Goal: Information Seeking & Learning: Learn about a topic

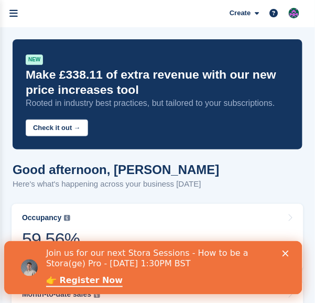
click at [289, 255] on icon "Close" at bounding box center [285, 253] width 6 height 6
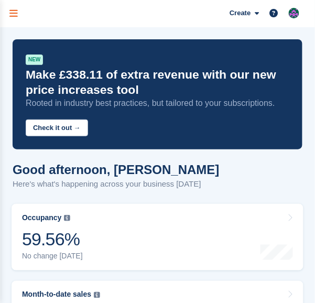
click at [15, 11] on icon "menu" at bounding box center [13, 13] width 8 height 9
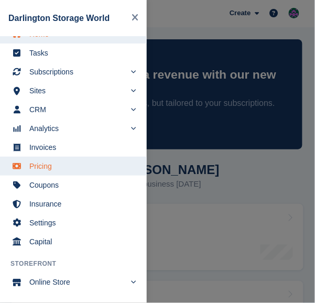
scroll to position [36, 0]
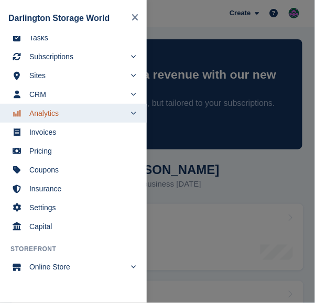
click at [46, 113] on span "Analytics" at bounding box center [77, 113] width 96 height 15
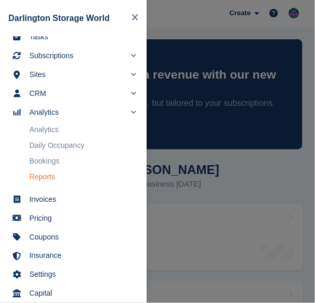
click at [43, 177] on link "Reports" at bounding box center [82, 176] width 107 height 15
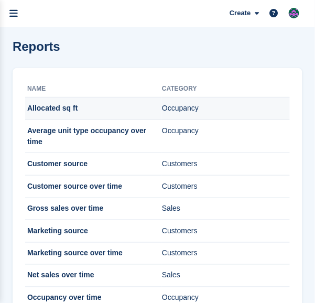
click at [176, 111] on td "Occupancy" at bounding box center [226, 108] width 128 height 23
click at [69, 109] on td "Allocated sq ft" at bounding box center [93, 108] width 137 height 23
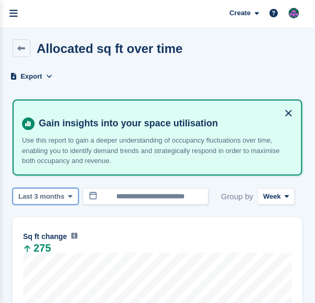
click at [68, 196] on icon at bounding box center [70, 196] width 4 height 7
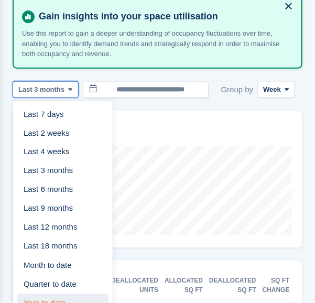
scroll to position [157, 0]
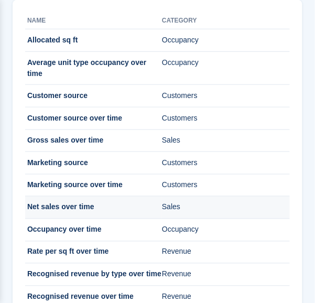
scroll to position [17, 0]
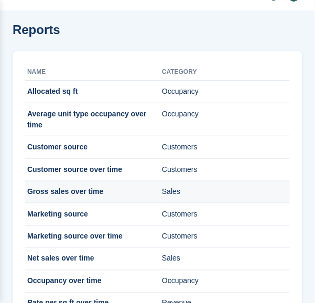
click at [185, 181] on td "Sales" at bounding box center [226, 192] width 128 height 23
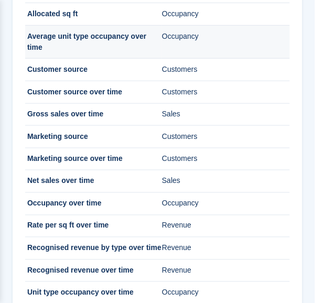
scroll to position [105, 0]
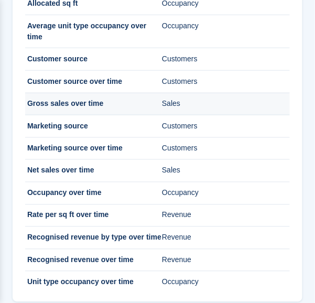
click at [136, 95] on td "Gross sales over time" at bounding box center [93, 104] width 137 height 23
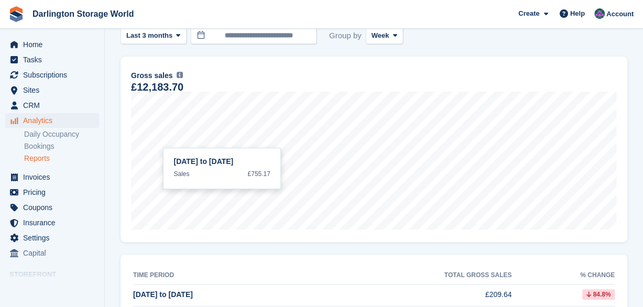
scroll to position [105, 0]
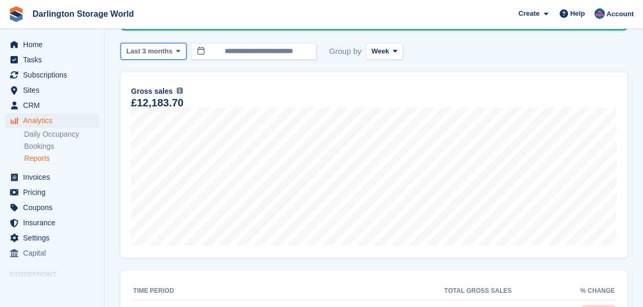
click at [176, 51] on icon at bounding box center [178, 51] width 4 height 7
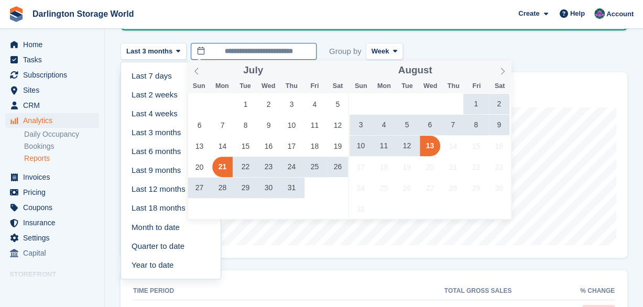
click at [228, 52] on input "**********" at bounding box center [254, 51] width 126 height 17
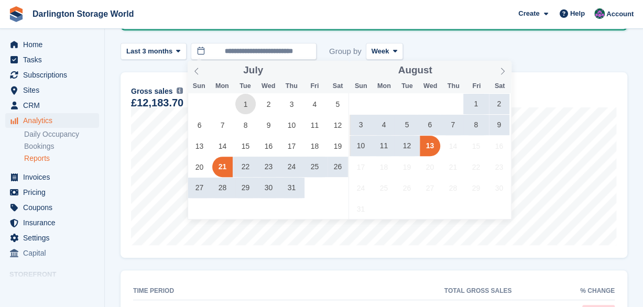
click at [243, 105] on span "1" at bounding box center [245, 104] width 20 height 20
type input "**********"
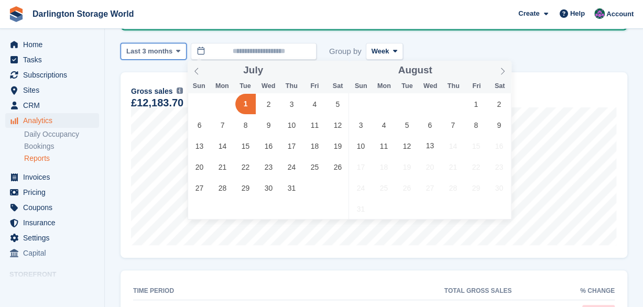
click at [177, 53] on icon at bounding box center [178, 51] width 4 height 7
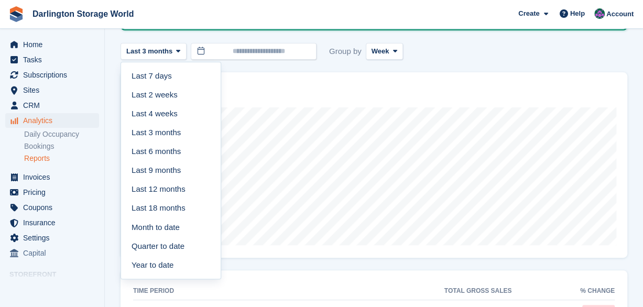
drag, startPoint x: 168, startPoint y: 112, endPoint x: 204, endPoint y: 79, distance: 48.9
click at [168, 112] on link "Last 4 weeks" at bounding box center [170, 113] width 91 height 19
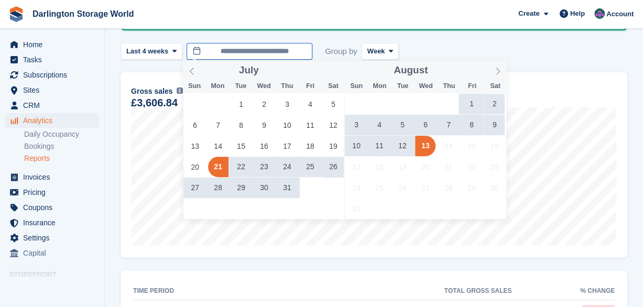
click at [217, 49] on input "**********" at bounding box center [249, 51] width 126 height 17
click at [241, 95] on span "1" at bounding box center [241, 104] width 20 height 20
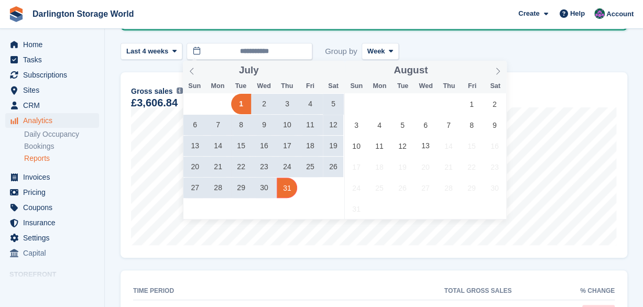
click at [283, 188] on span "31" at bounding box center [287, 188] width 20 height 20
type input "**********"
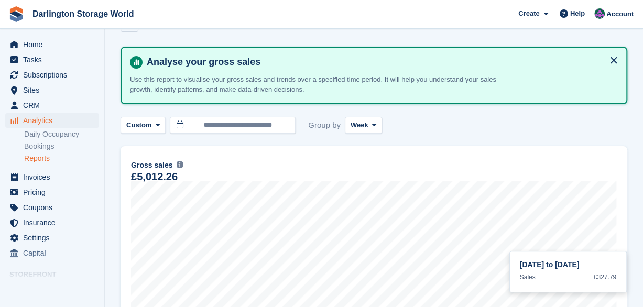
scroll to position [26, 0]
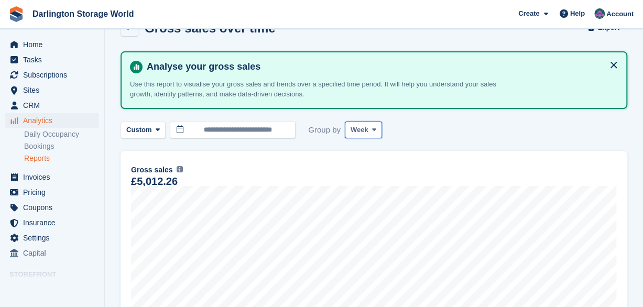
click at [314, 128] on span at bounding box center [374, 130] width 8 height 8
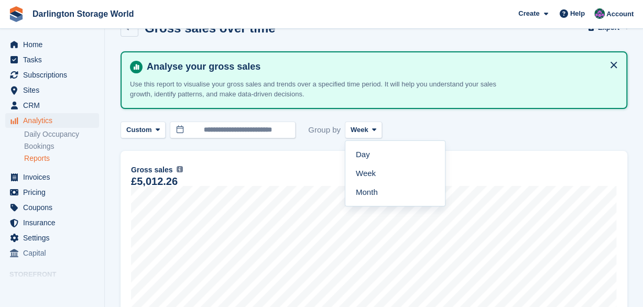
click at [314, 191] on link "Month" at bounding box center [394, 192] width 91 height 19
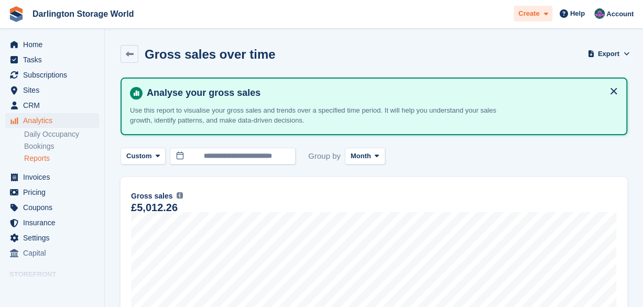
click at [314, 15] on icon at bounding box center [545, 13] width 4 height 7
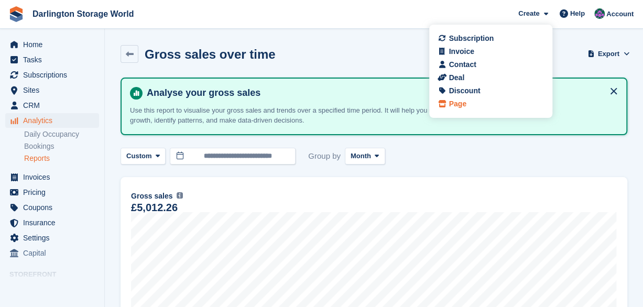
click at [314, 102] on div "Page" at bounding box center [490, 103] width 103 height 11
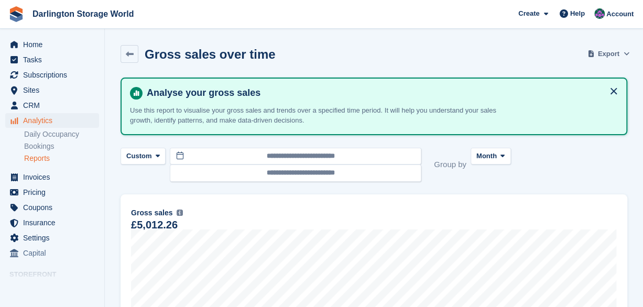
click at [314, 52] on icon at bounding box center [626, 53] width 6 height 7
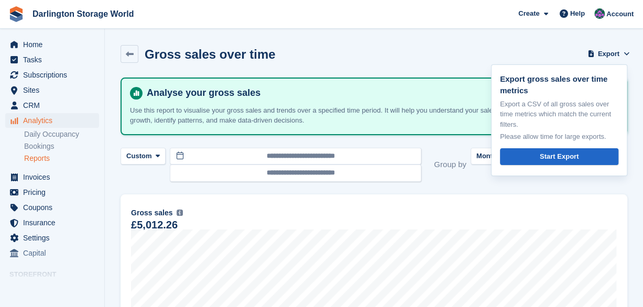
click at [314, 42] on section "Gross sales over time Export Export gross sales over time metrics Export a CSV …" at bounding box center [374, 236] width 538 height 472
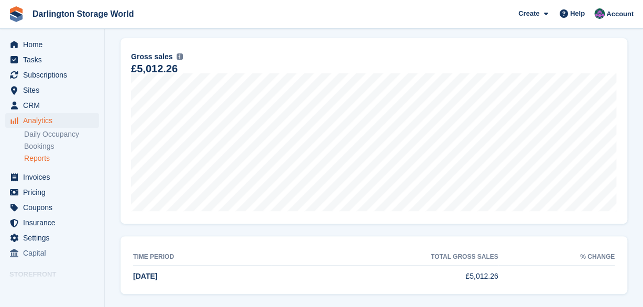
scroll to position [157, 0]
click at [55, 135] on link "Daily Occupancy" at bounding box center [61, 134] width 75 height 10
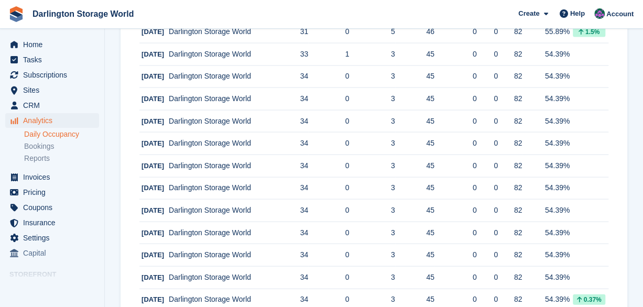
scroll to position [1084, 0]
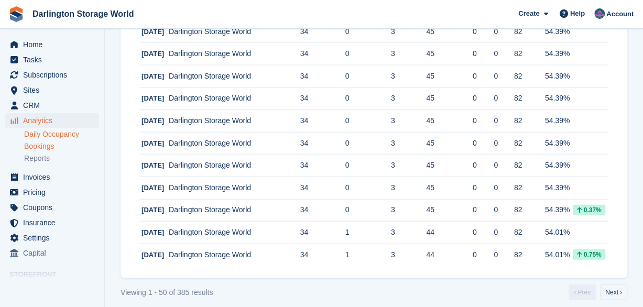
click at [39, 148] on link "Bookings" at bounding box center [61, 146] width 75 height 10
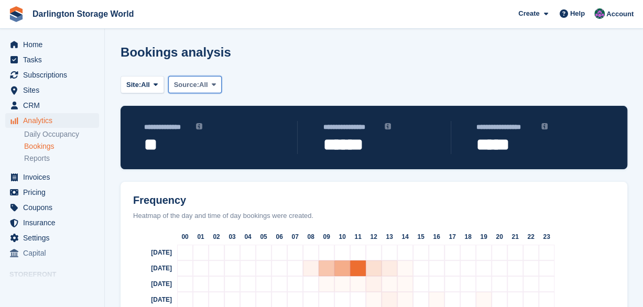
click at [211, 84] on span at bounding box center [214, 84] width 8 height 8
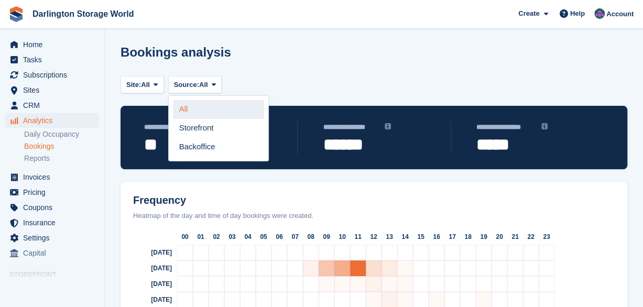
click at [188, 107] on link "All" at bounding box center [218, 109] width 91 height 19
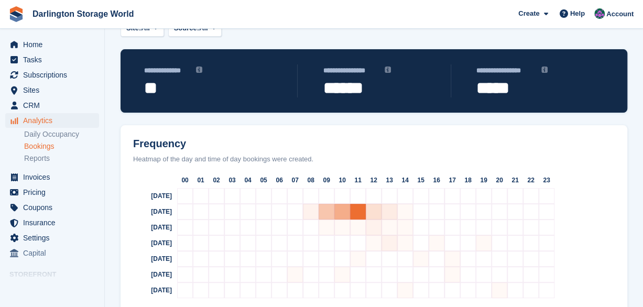
scroll to position [82, 0]
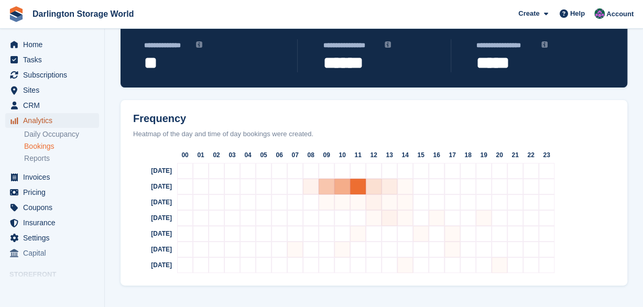
click at [36, 122] on span "Analytics" at bounding box center [54, 120] width 63 height 15
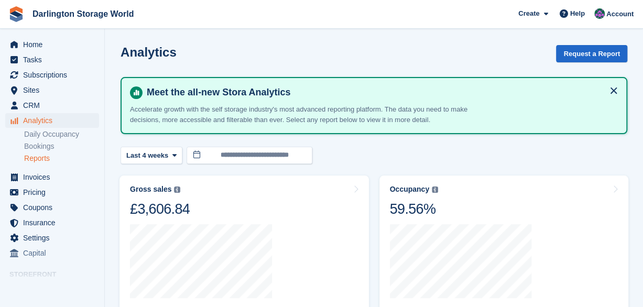
click at [40, 157] on link "Reports" at bounding box center [61, 158] width 75 height 10
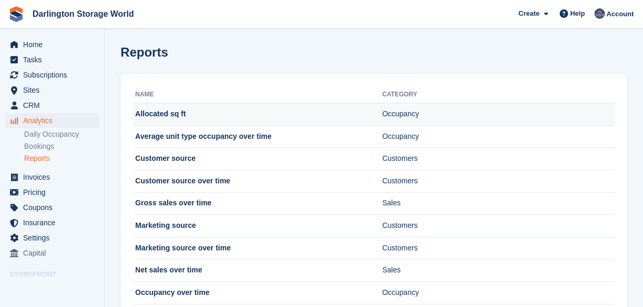
click at [314, 113] on td "Allocated sq ft" at bounding box center [257, 114] width 249 height 23
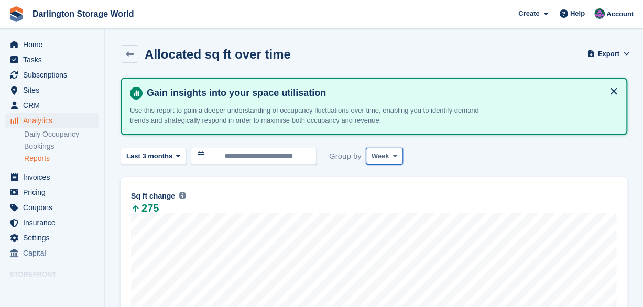
click at [393, 156] on span at bounding box center [395, 156] width 8 height 8
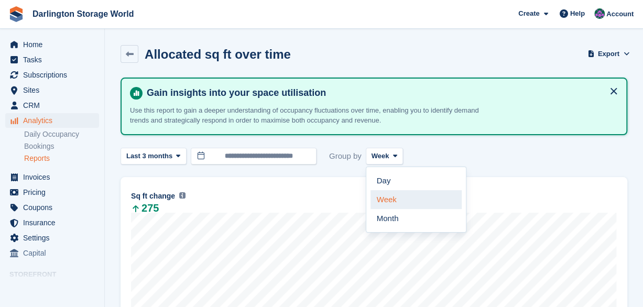
click at [383, 200] on link "Week" at bounding box center [415, 199] width 91 height 19
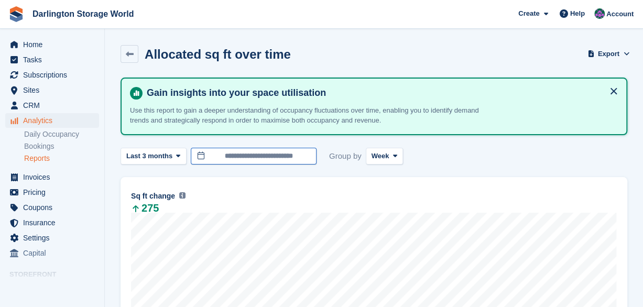
click at [194, 155] on input "**********" at bounding box center [254, 156] width 126 height 17
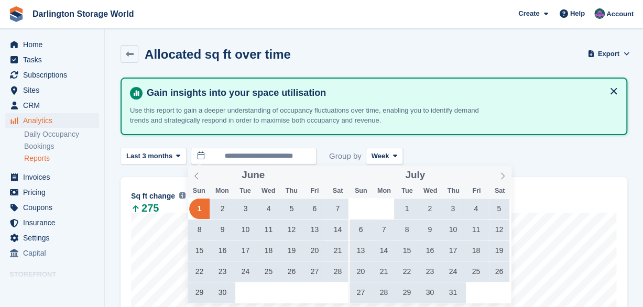
click at [407, 205] on span "1" at bounding box center [407, 209] width 20 height 20
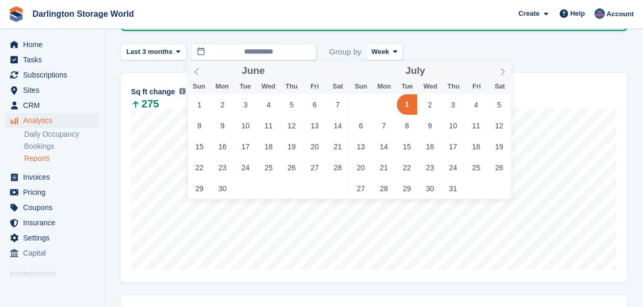
scroll to position [105, 0]
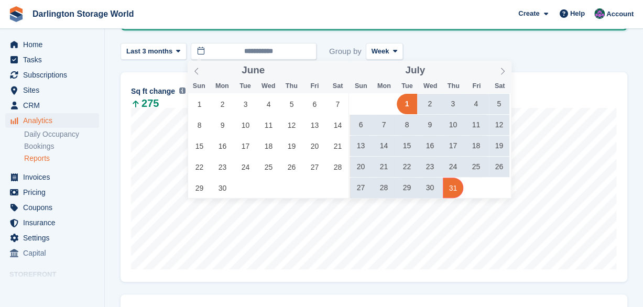
click at [454, 190] on span "31" at bounding box center [453, 188] width 20 height 20
type input "**********"
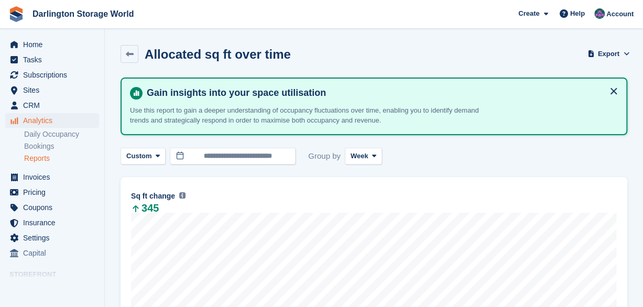
click at [35, 156] on link "Reports" at bounding box center [61, 158] width 75 height 10
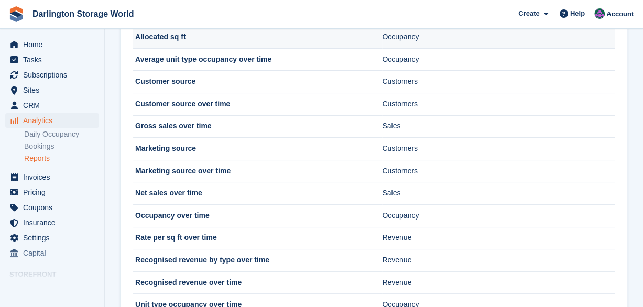
scroll to position [105, 0]
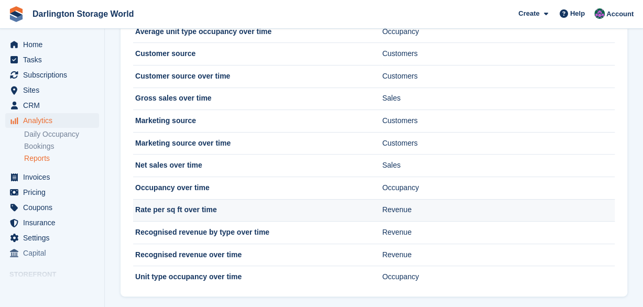
click at [202, 208] on td "Rate per sq ft over time" at bounding box center [257, 210] width 249 height 23
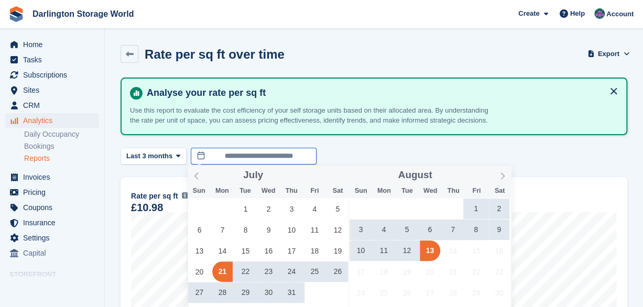
click at [218, 158] on input "**********" at bounding box center [254, 156] width 126 height 17
click at [245, 204] on span "1" at bounding box center [245, 209] width 20 height 20
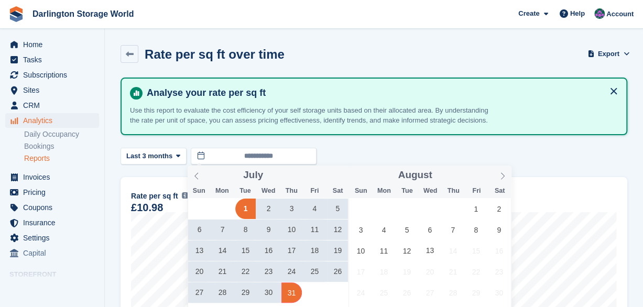
click at [293, 293] on span "31" at bounding box center [291, 292] width 20 height 20
type input "**********"
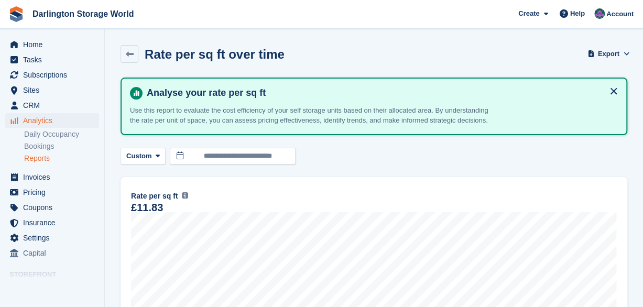
drag, startPoint x: 30, startPoint y: 157, endPoint x: 44, endPoint y: 153, distance: 14.5
click at [30, 157] on link "Reports" at bounding box center [61, 158] width 75 height 10
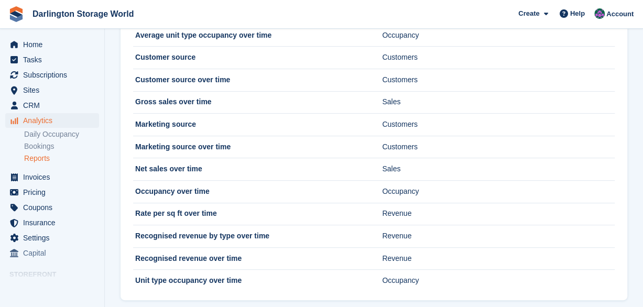
scroll to position [105, 0]
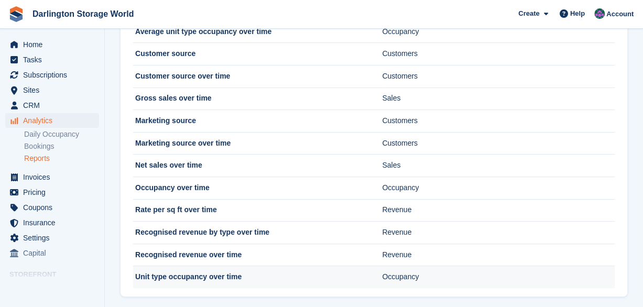
click at [201, 276] on td "Unit type occupancy over time" at bounding box center [257, 277] width 249 height 22
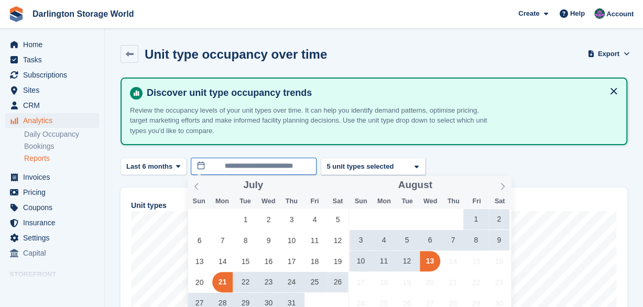
click at [299, 164] on input "**********" at bounding box center [254, 166] width 126 height 17
click at [247, 219] on span "1" at bounding box center [245, 219] width 20 height 20
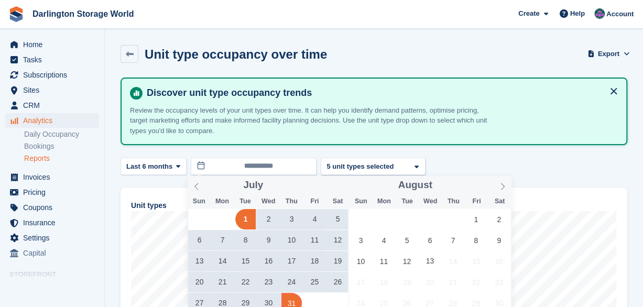
click at [294, 302] on span "31" at bounding box center [291, 303] width 20 height 20
type input "**********"
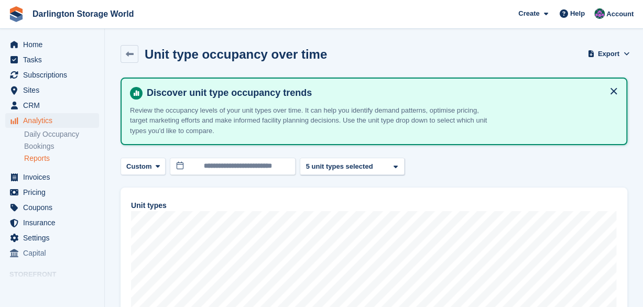
click at [614, 90] on button at bounding box center [613, 91] width 17 height 17
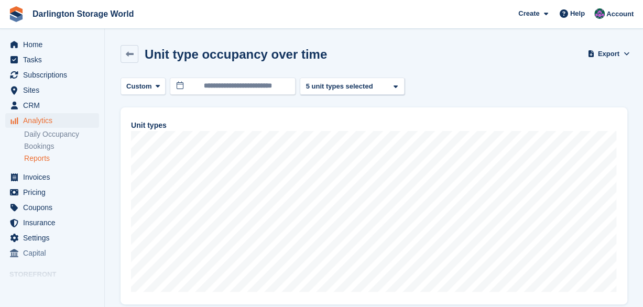
click at [36, 157] on link "Reports" at bounding box center [61, 158] width 75 height 10
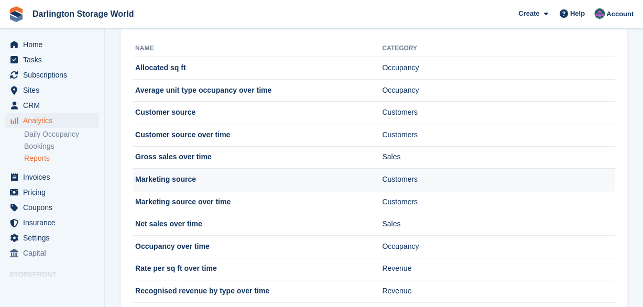
scroll to position [114, 0]
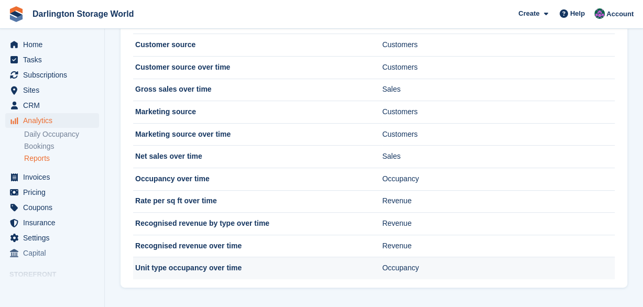
click at [163, 266] on td "Unit type occupancy over time" at bounding box center [257, 268] width 249 height 22
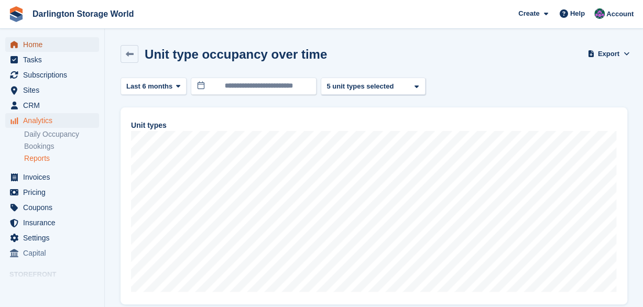
click at [19, 41] on span "menu" at bounding box center [14, 44] width 13 height 13
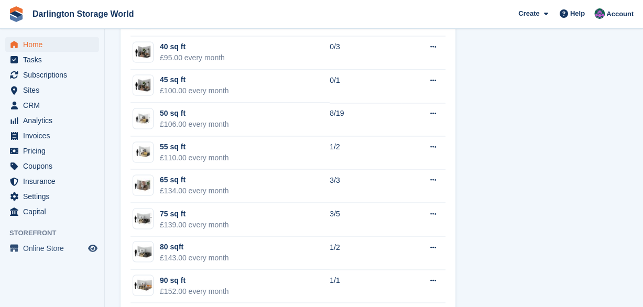
scroll to position [493, 0]
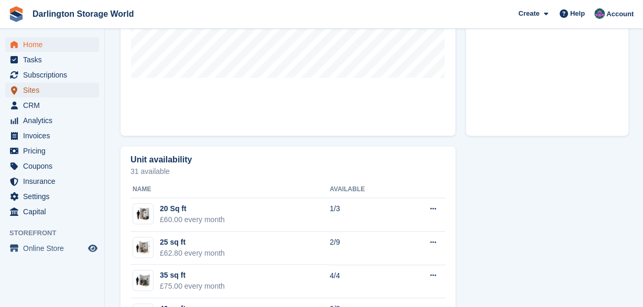
click at [30, 91] on span "Sites" at bounding box center [54, 90] width 63 height 15
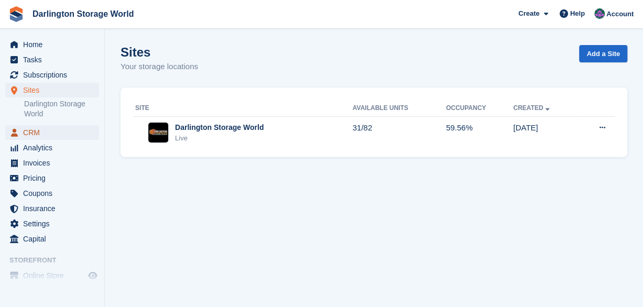
click at [29, 134] on span "CRM" at bounding box center [54, 132] width 63 height 15
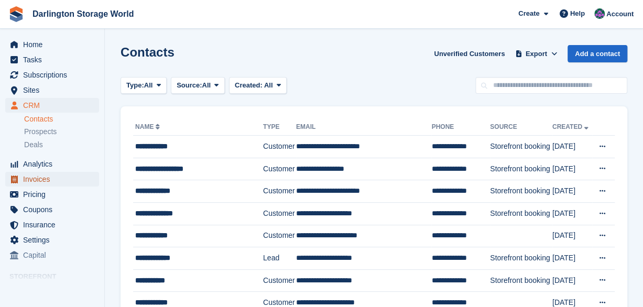
click at [28, 184] on span "Invoices" at bounding box center [54, 179] width 63 height 15
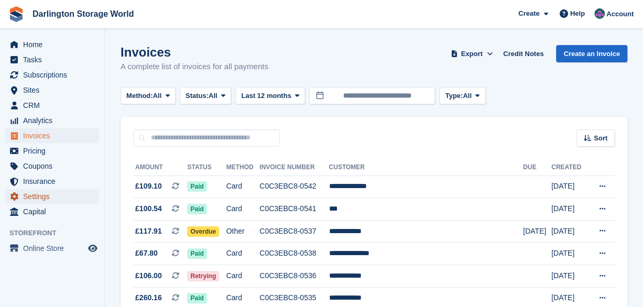
click at [28, 191] on span "Settings" at bounding box center [54, 196] width 63 height 15
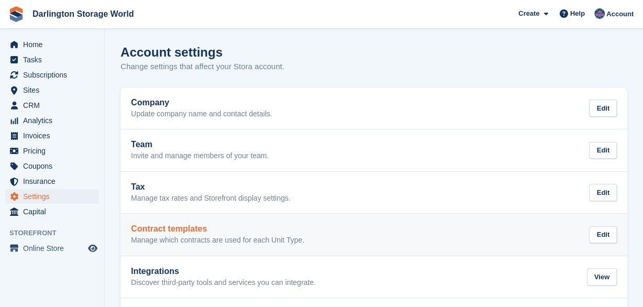
scroll to position [48, 0]
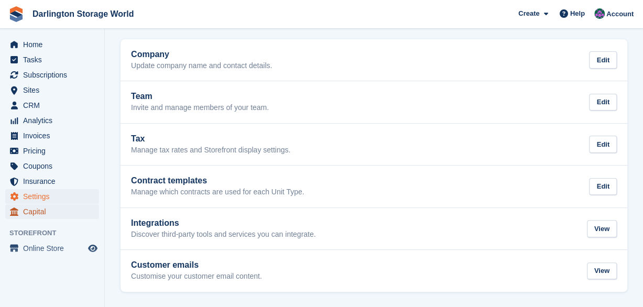
click at [31, 214] on span "Capital" at bounding box center [54, 211] width 63 height 15
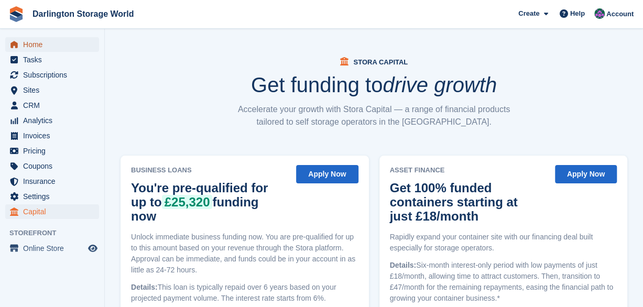
click at [35, 47] on span "Home" at bounding box center [54, 44] width 63 height 15
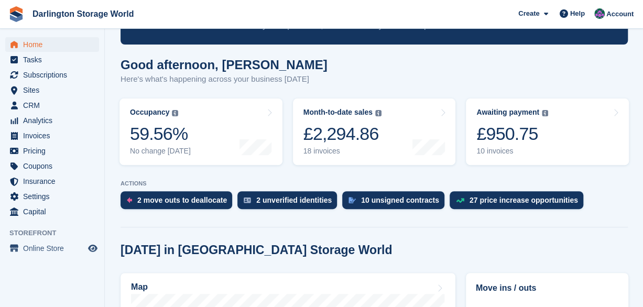
scroll to position [105, 0]
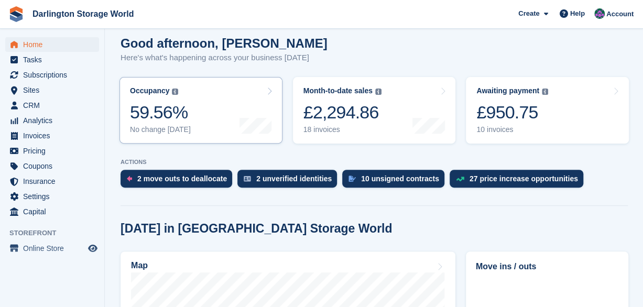
click at [203, 106] on link "Occupancy The percentage of all currently allocated units in terms of area. Inc…" at bounding box center [200, 110] width 163 height 67
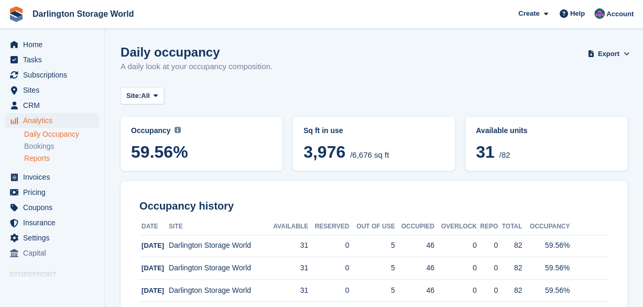
click at [32, 156] on link "Reports" at bounding box center [61, 158] width 75 height 10
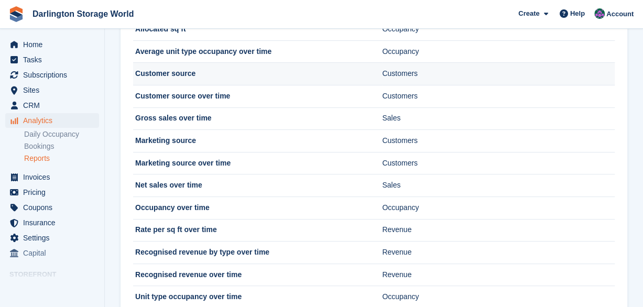
scroll to position [105, 0]
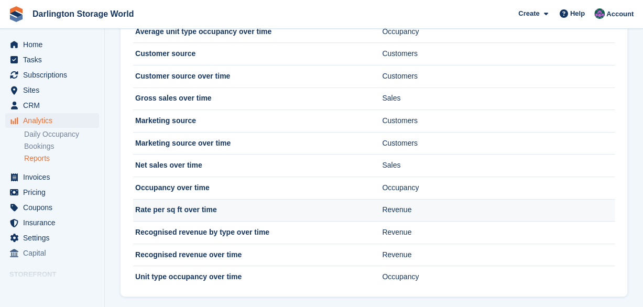
click at [205, 204] on td "Rate per sq ft over time" at bounding box center [257, 210] width 249 height 23
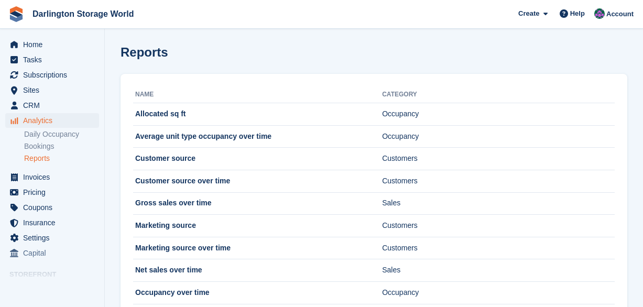
scroll to position [105, 0]
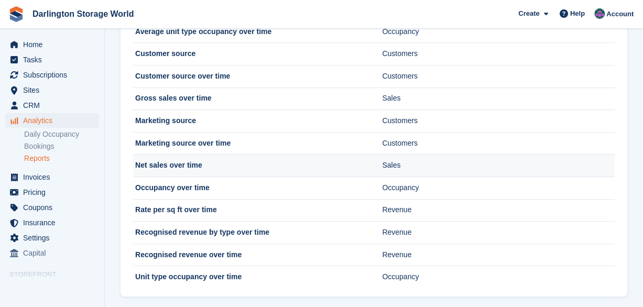
click at [185, 169] on td "Net sales over time" at bounding box center [257, 166] width 249 height 23
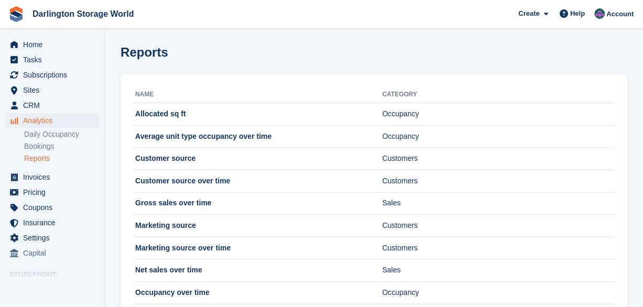
scroll to position [47, 0]
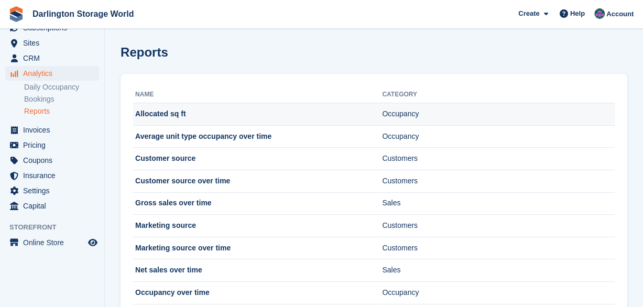
click at [272, 116] on td "Allocated sq ft" at bounding box center [257, 114] width 249 height 23
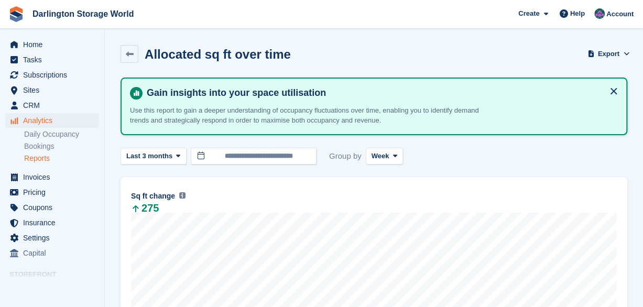
click at [38, 157] on link "Reports" at bounding box center [61, 158] width 75 height 10
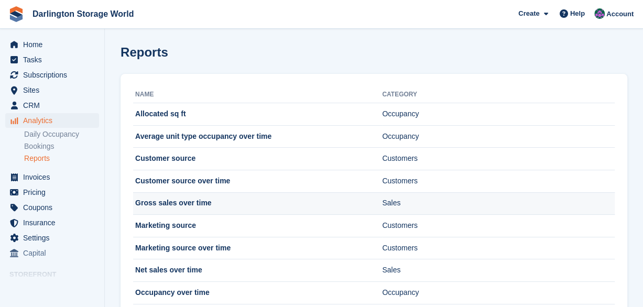
click at [220, 206] on td "Gross sales over time" at bounding box center [257, 203] width 249 height 23
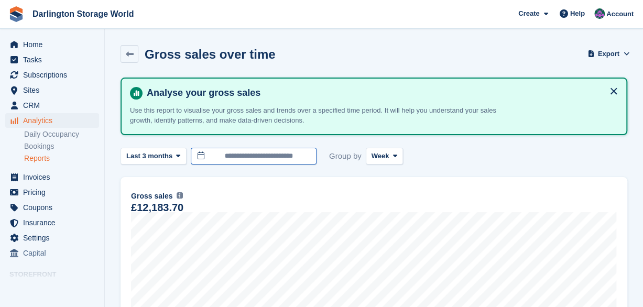
click at [206, 157] on input "**********" at bounding box center [254, 156] width 126 height 17
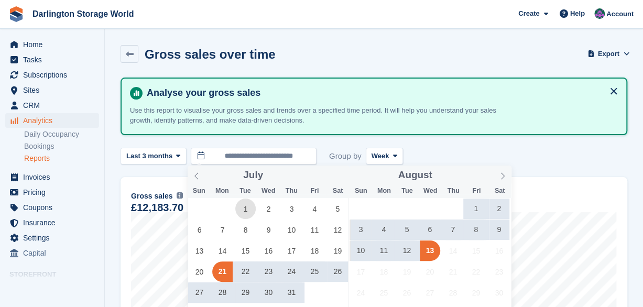
click at [244, 205] on span "1" at bounding box center [245, 209] width 20 height 20
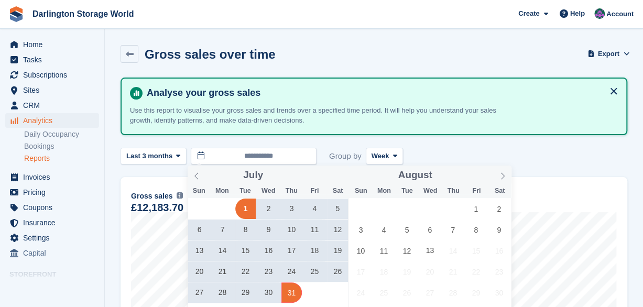
click at [295, 290] on span "31" at bounding box center [291, 292] width 20 height 20
type input "**********"
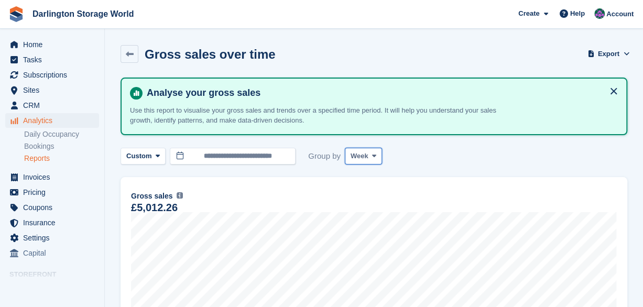
click at [372, 155] on icon at bounding box center [374, 155] width 4 height 7
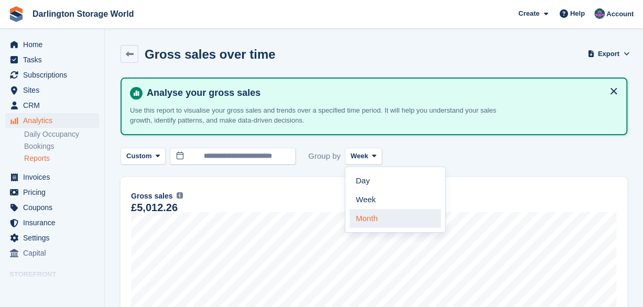
click at [365, 217] on link "Month" at bounding box center [394, 218] width 91 height 19
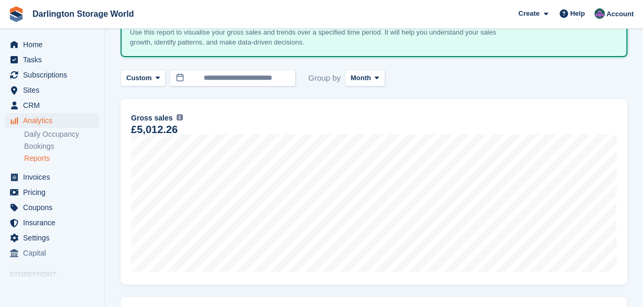
scroll to position [147, 0]
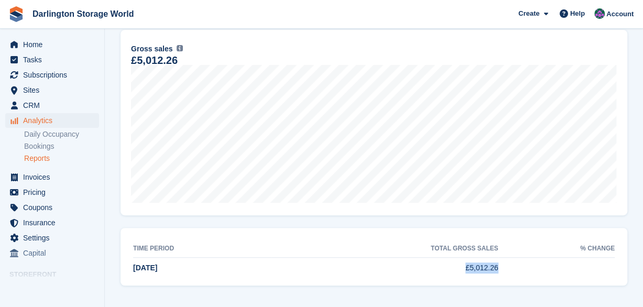
drag, startPoint x: 493, startPoint y: 265, endPoint x: 458, endPoint y: 264, distance: 34.6
click at [458, 264] on td "£5,012.26" at bounding box center [384, 268] width 227 height 22
drag, startPoint x: 458, startPoint y: 264, endPoint x: 478, endPoint y: 266, distance: 20.0
copy td "£5,012.26"
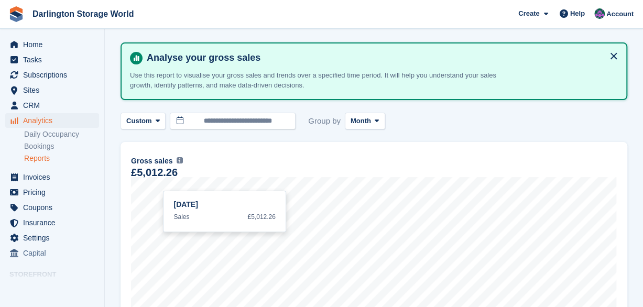
scroll to position [0, 0]
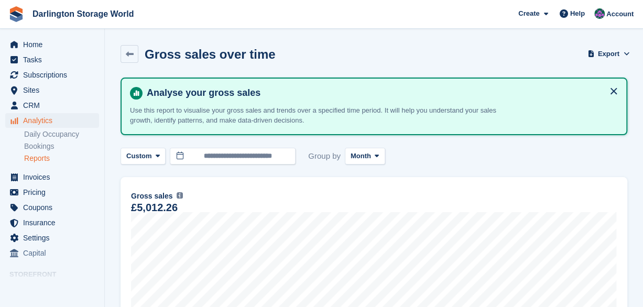
click at [41, 160] on link "Reports" at bounding box center [61, 158] width 75 height 10
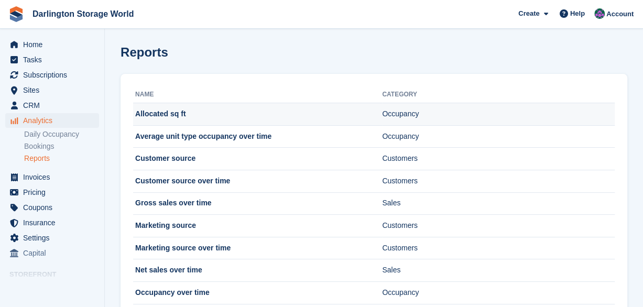
click at [387, 117] on td "Occupancy" at bounding box center [498, 114] width 233 height 23
click at [388, 117] on td "Occupancy" at bounding box center [498, 114] width 233 height 23
click at [390, 116] on td "Occupancy" at bounding box center [498, 114] width 233 height 23
click at [169, 109] on td "Allocated sq ft" at bounding box center [257, 114] width 249 height 23
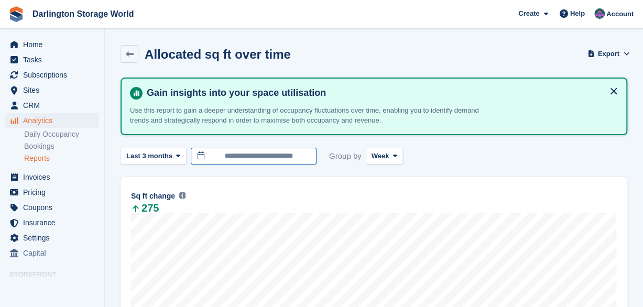
click at [279, 157] on input "**********" at bounding box center [254, 156] width 126 height 17
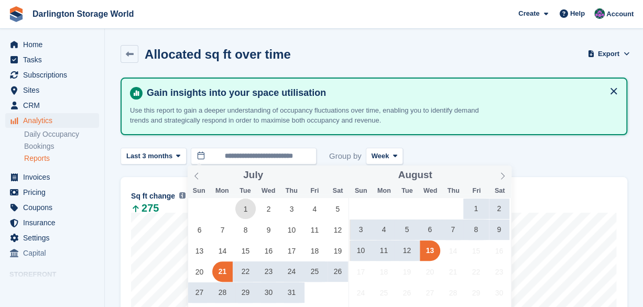
click at [244, 203] on span "1" at bounding box center [245, 209] width 20 height 20
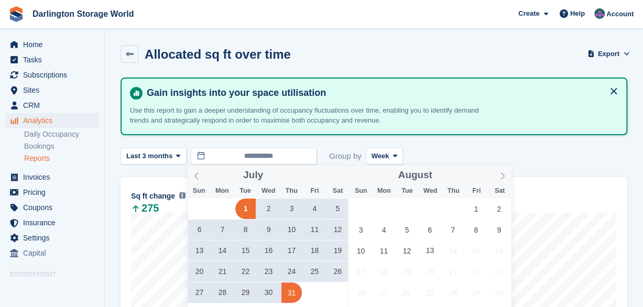
click at [292, 293] on span "31" at bounding box center [291, 292] width 20 height 20
type input "**********"
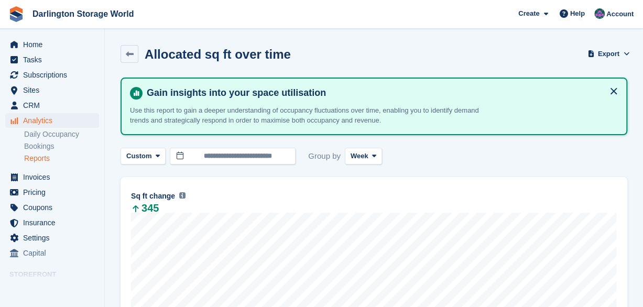
drag, startPoint x: 37, startPoint y: 159, endPoint x: 43, endPoint y: 156, distance: 7.0
click at [38, 158] on link "Reports" at bounding box center [61, 158] width 75 height 10
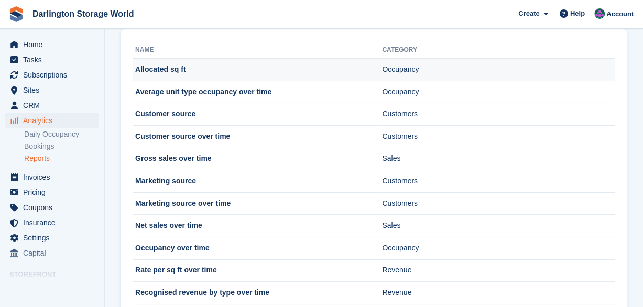
scroll to position [105, 0]
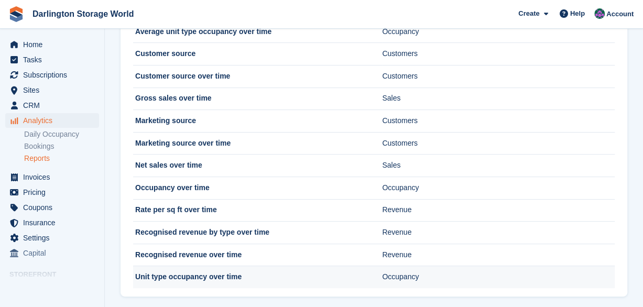
click at [194, 277] on td "Unit type occupancy over time" at bounding box center [257, 277] width 249 height 22
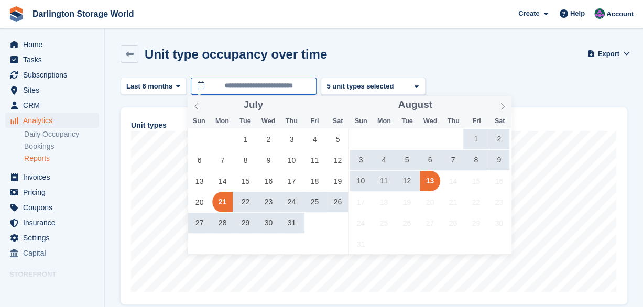
click at [241, 84] on input "**********" at bounding box center [254, 86] width 126 height 17
click at [247, 142] on span "1" at bounding box center [245, 139] width 20 height 20
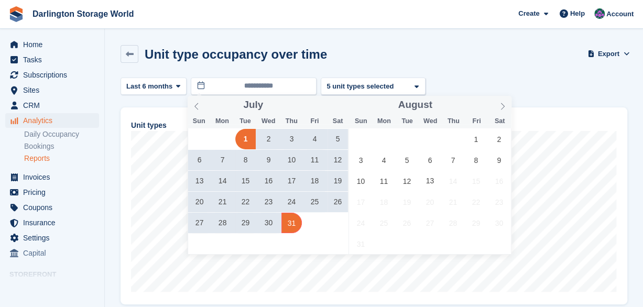
click at [293, 226] on span "31" at bounding box center [291, 223] width 20 height 20
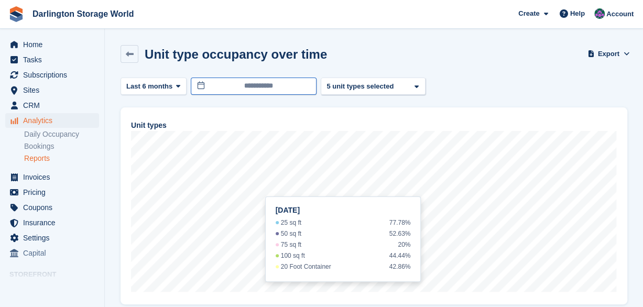
type input "**********"
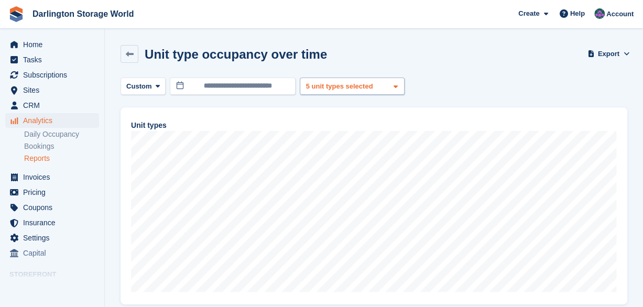
click at [393, 85] on icon at bounding box center [395, 86] width 4 height 7
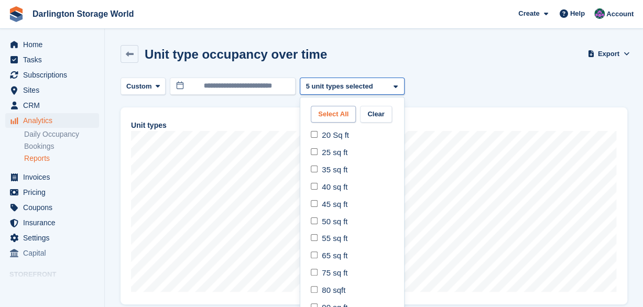
click at [335, 115] on button "Select All" at bounding box center [333, 114] width 45 height 17
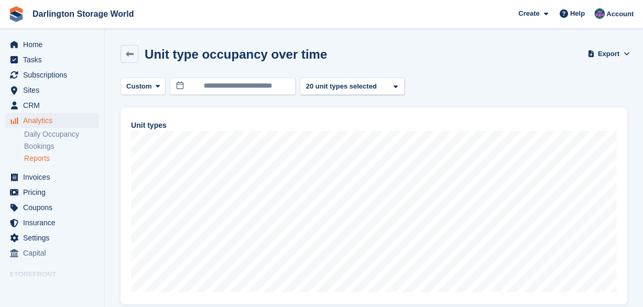
click at [37, 157] on link "Reports" at bounding box center [61, 158] width 75 height 10
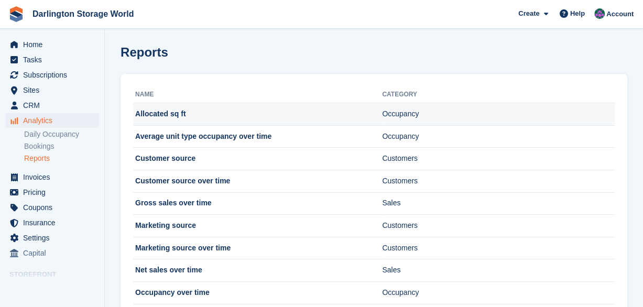
click at [152, 114] on td "Allocated sq ft" at bounding box center [257, 114] width 249 height 23
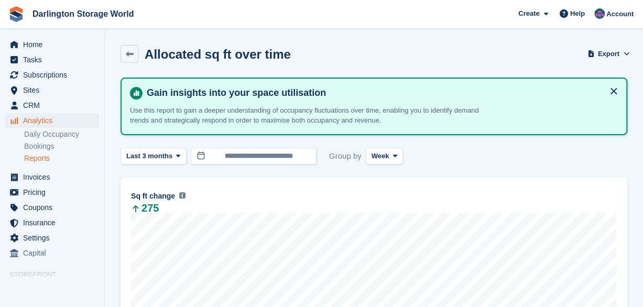
click at [43, 157] on link "Reports" at bounding box center [61, 158] width 75 height 10
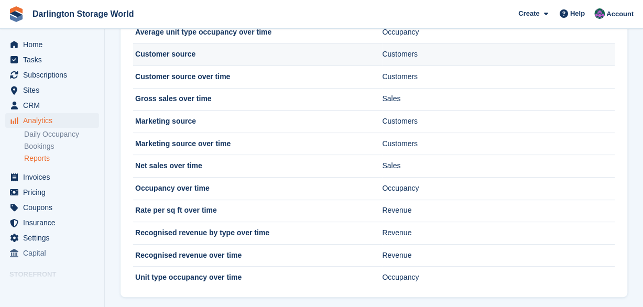
scroll to position [105, 0]
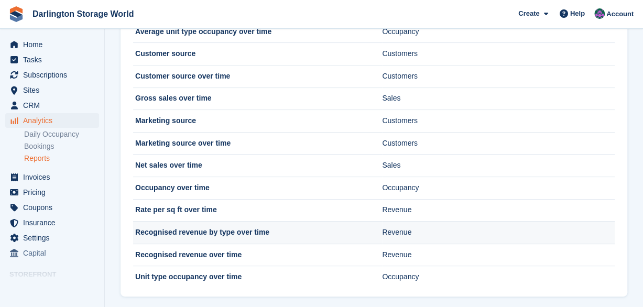
click at [230, 236] on td "Recognised revenue by type over time" at bounding box center [257, 233] width 249 height 23
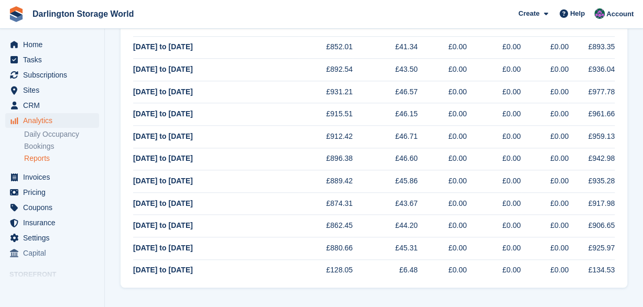
scroll to position [35, 0]
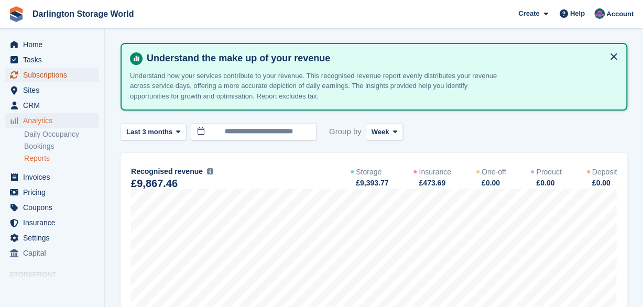
click at [47, 78] on span "Subscriptions" at bounding box center [54, 75] width 63 height 15
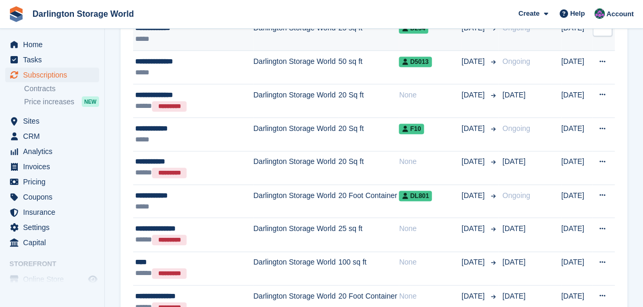
scroll to position [235, 0]
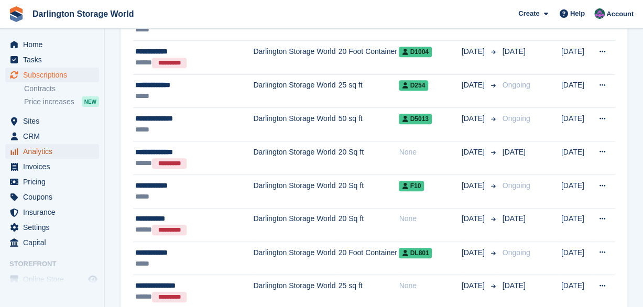
click at [35, 152] on span "Analytics" at bounding box center [54, 151] width 63 height 15
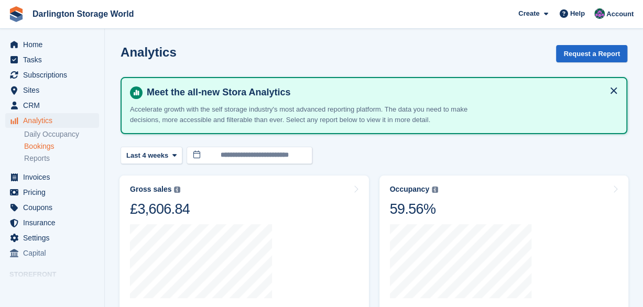
click at [47, 147] on link "Bookings" at bounding box center [61, 146] width 75 height 10
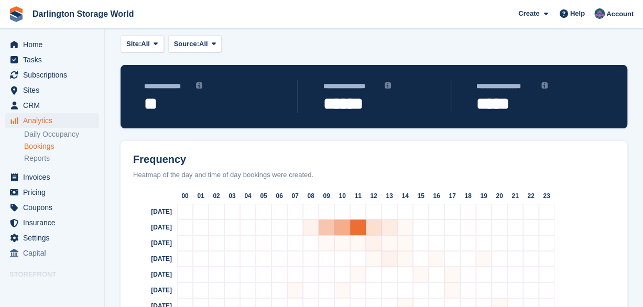
scroll to position [82, 0]
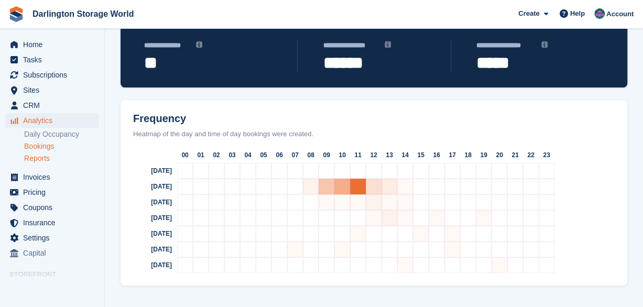
click at [45, 159] on link "Reports" at bounding box center [61, 158] width 75 height 10
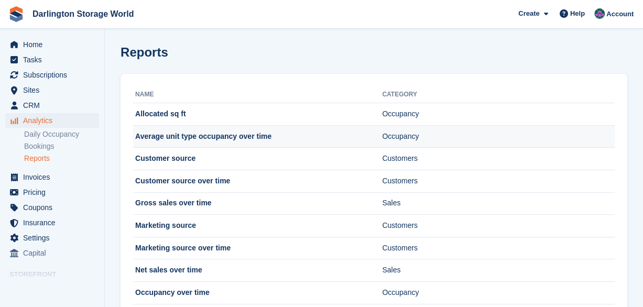
click at [222, 136] on td "Average unit type occupancy over time" at bounding box center [257, 136] width 249 height 23
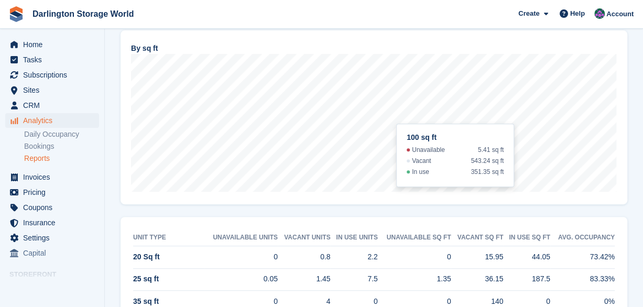
scroll to position [42, 0]
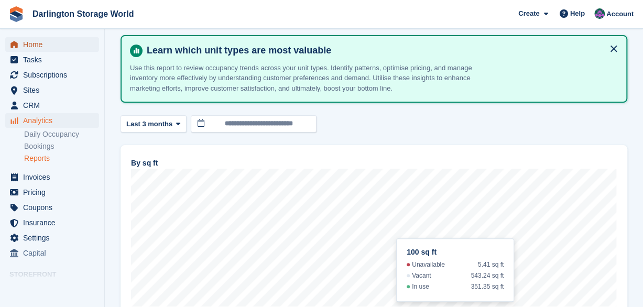
drag, startPoint x: 38, startPoint y: 40, endPoint x: 42, endPoint y: 45, distance: 6.7
click at [38, 40] on span "Home" at bounding box center [54, 44] width 63 height 15
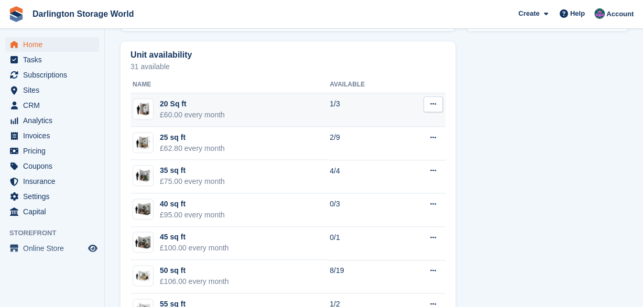
scroll to position [336, 0]
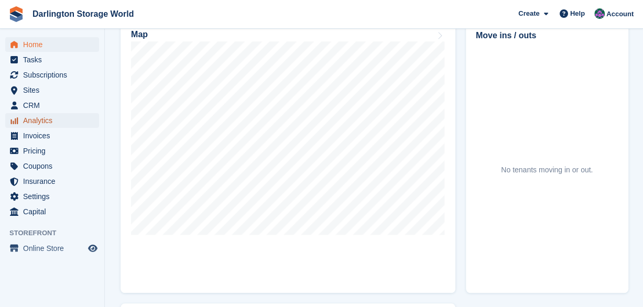
click at [30, 122] on span "Analytics" at bounding box center [54, 120] width 63 height 15
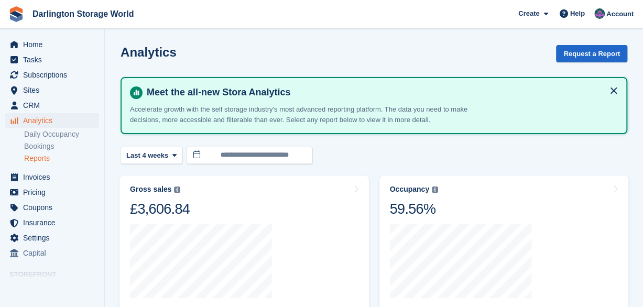
click at [41, 155] on link "Reports" at bounding box center [61, 158] width 75 height 10
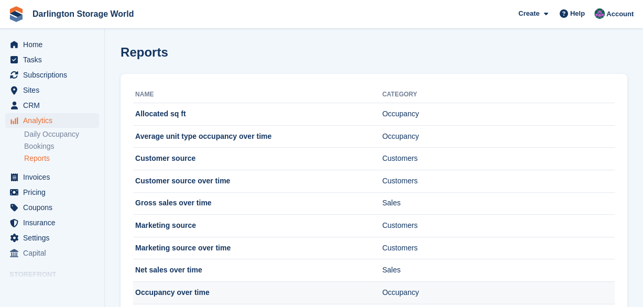
click at [215, 296] on td "Occupancy over time" at bounding box center [257, 292] width 249 height 23
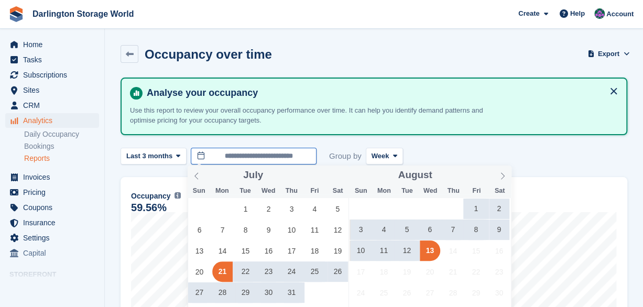
click at [219, 151] on input "**********" at bounding box center [254, 156] width 126 height 17
click at [250, 205] on span "1" at bounding box center [245, 209] width 20 height 20
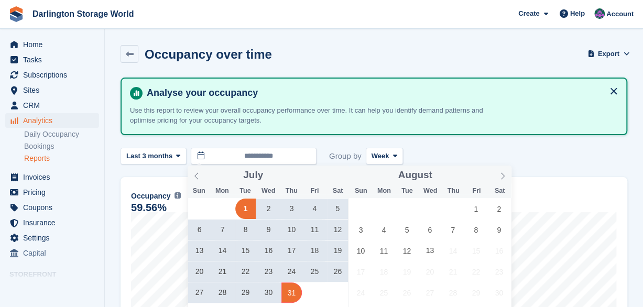
click at [290, 292] on span "31" at bounding box center [291, 292] width 20 height 20
type input "**********"
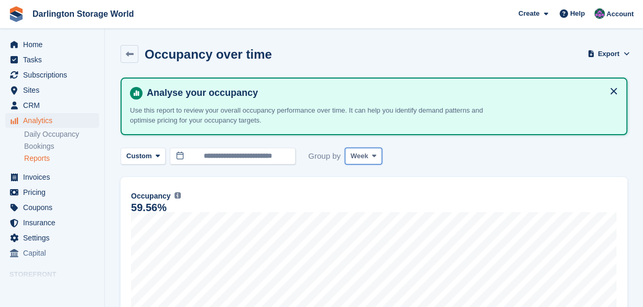
click at [373, 156] on icon at bounding box center [374, 155] width 4 height 7
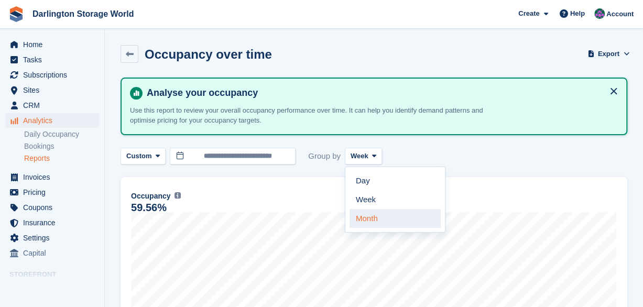
drag, startPoint x: 367, startPoint y: 221, endPoint x: 428, endPoint y: 181, distance: 72.6
click at [367, 221] on link "Month" at bounding box center [394, 218] width 91 height 19
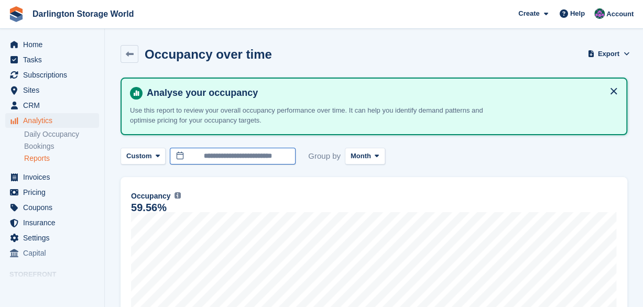
click at [225, 157] on input "**********" at bounding box center [233, 156] width 126 height 17
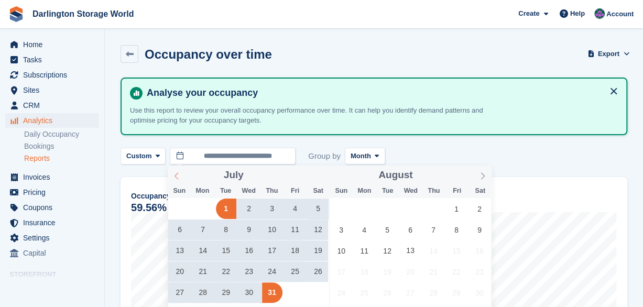
click at [178, 175] on icon at bounding box center [176, 175] width 7 height 7
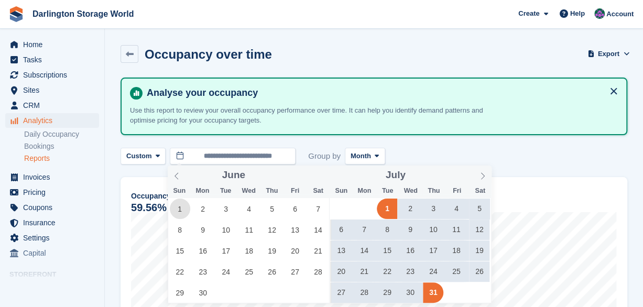
click at [180, 206] on span "1" at bounding box center [180, 209] width 20 height 20
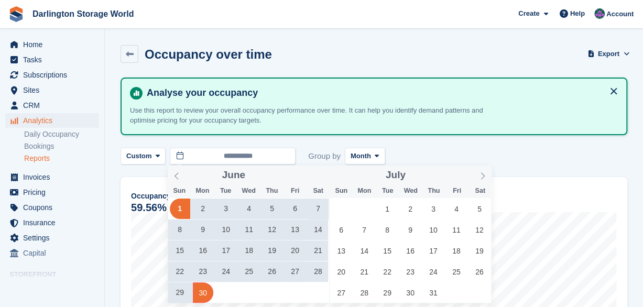
click at [206, 292] on span "30" at bounding box center [203, 292] width 20 height 20
type input "**********"
click at [230, 154] on input "**********" at bounding box center [233, 156] width 126 height 17
click at [386, 210] on span "1" at bounding box center [387, 209] width 20 height 20
type input "**********"
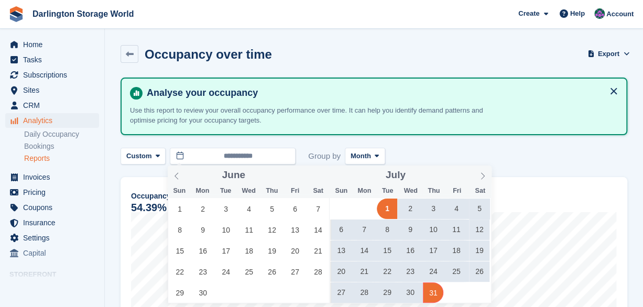
click at [435, 296] on span "31" at bounding box center [433, 292] width 20 height 20
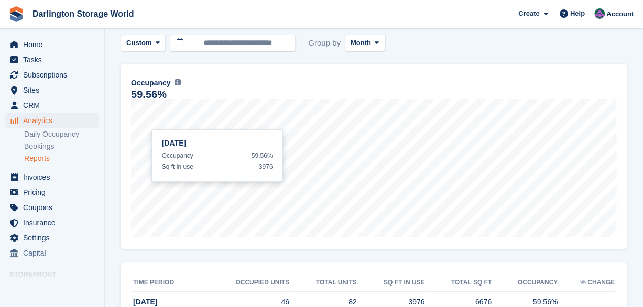
scroll to position [147, 0]
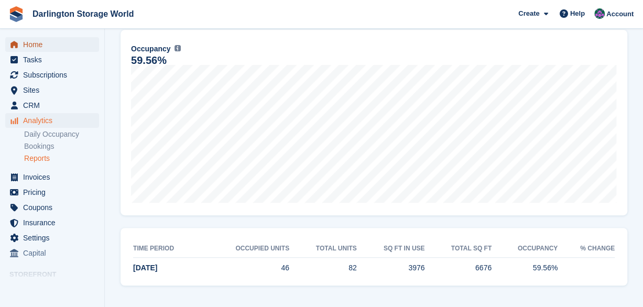
click at [42, 43] on span "Home" at bounding box center [54, 44] width 63 height 15
